Goal: Information Seeking & Learning: Check status

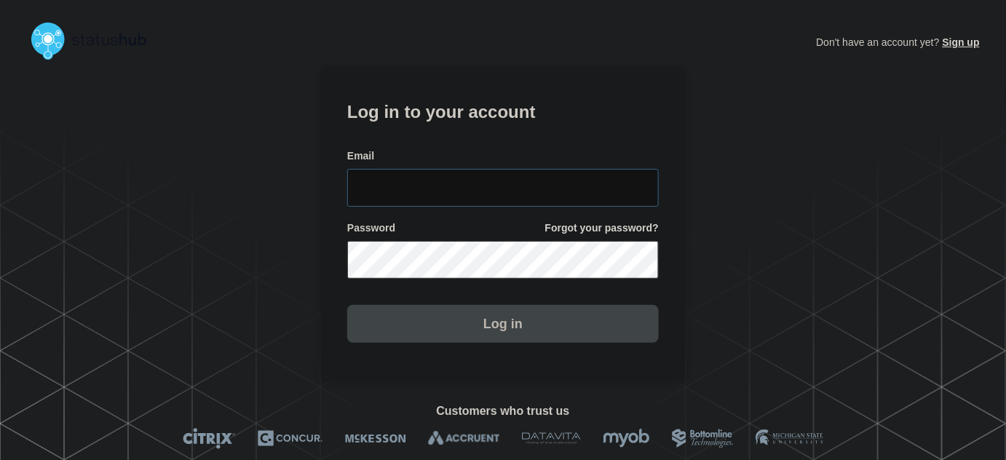
type input "[PERSON_NAME][EMAIL_ADDRESS][PERSON_NAME][DOMAIN_NAME]"
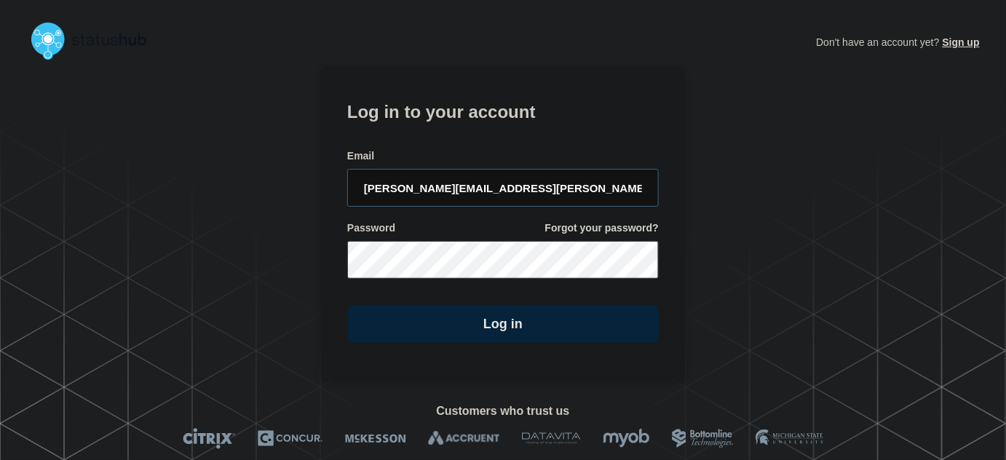
drag, startPoint x: 572, startPoint y: 184, endPoint x: 559, endPoint y: 160, distance: 27.1
click at [571, 183] on input "tyler.wolkey@conexon.us" at bounding box center [503, 188] width 312 height 38
drag, startPoint x: 545, startPoint y: 141, endPoint x: 540, endPoint y: 205, distance: 65.1
click at [543, 138] on form "Log in to your account Email tyler.wolkey@conexon.us Password Forgot your passw…" at bounding box center [503, 220] width 312 height 246
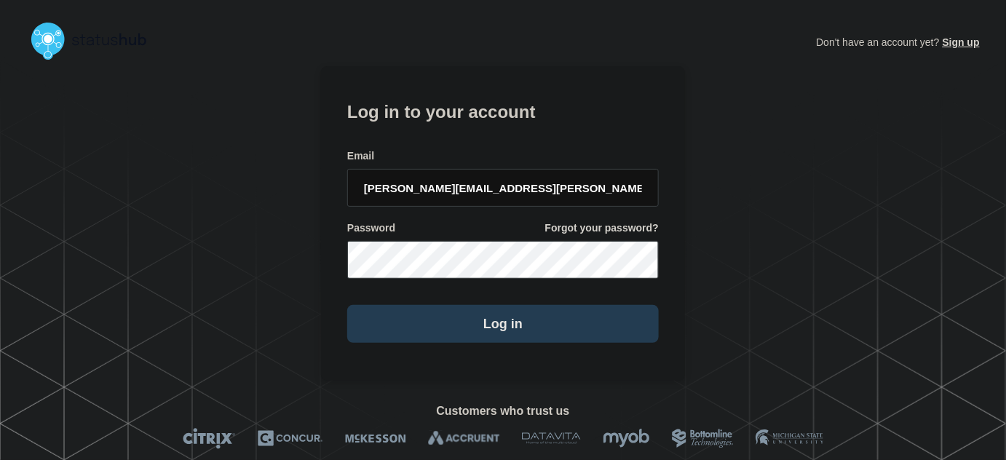
click at [499, 331] on button "Log in" at bounding box center [503, 324] width 312 height 38
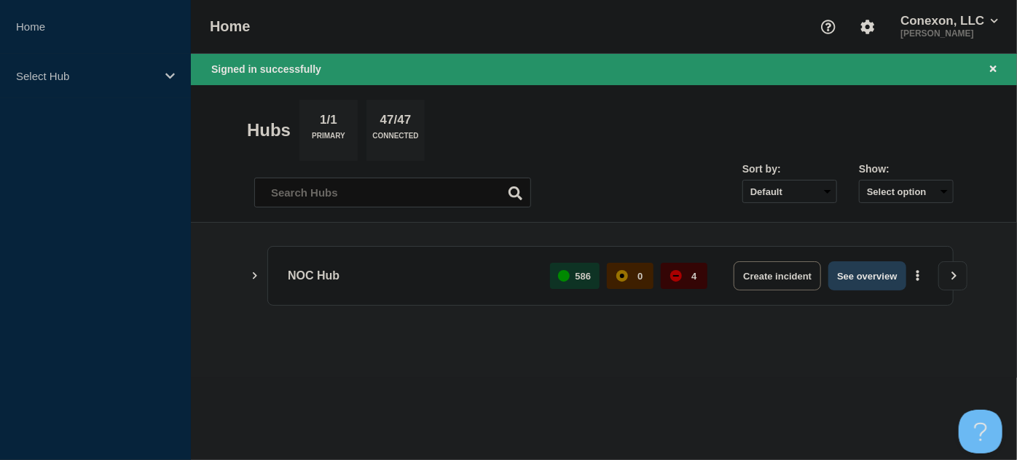
click at [847, 277] on button "See overview" at bounding box center [866, 275] width 77 height 29
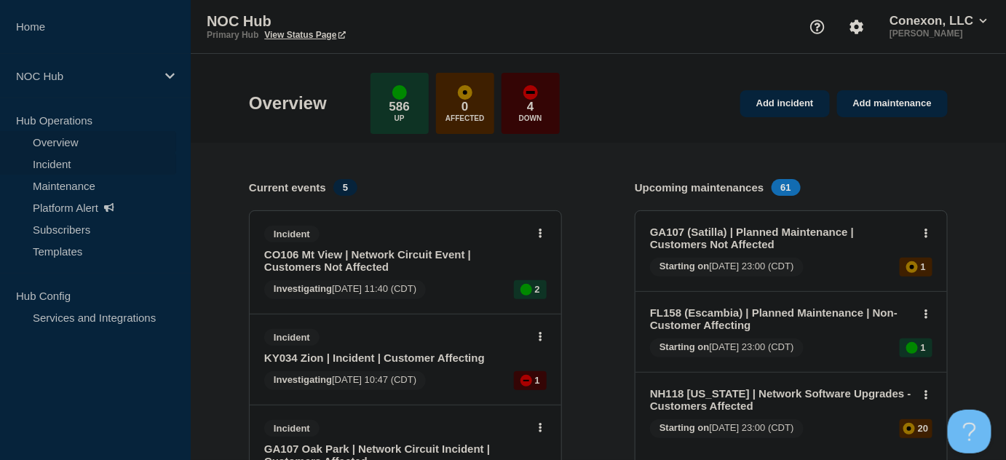
click at [73, 162] on link "Incident" at bounding box center [88, 164] width 176 height 22
